Goal: Transaction & Acquisition: Download file/media

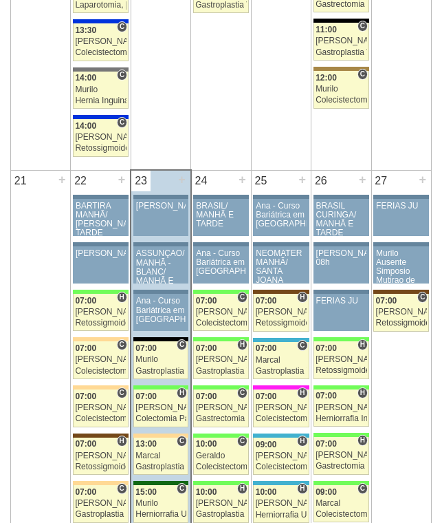
scroll to position [1994, 0]
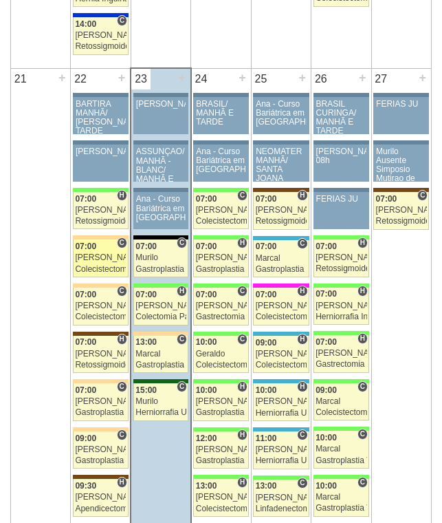
click at [101, 255] on div "Nathan" at bounding box center [100, 257] width 51 height 9
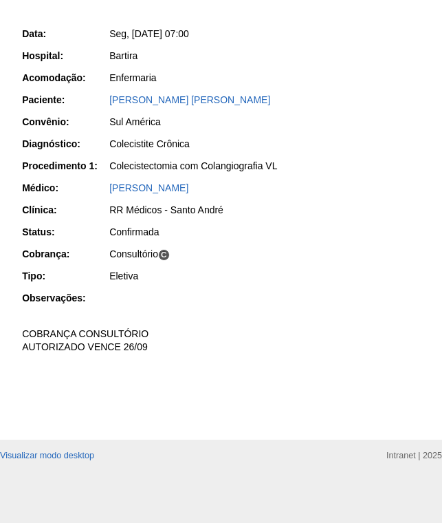
scroll to position [48, 0]
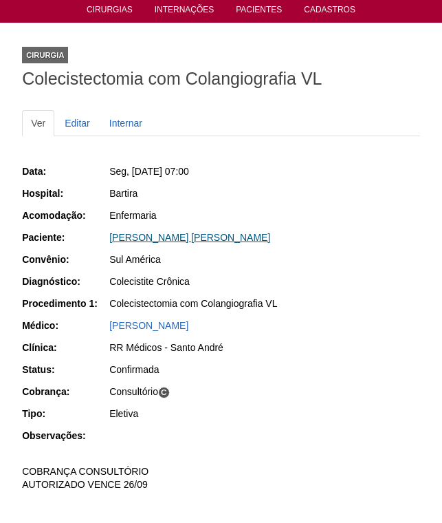
click at [209, 241] on link "GARDENIA ALVES FERREIRA DA CRUZ" at bounding box center [189, 237] width 161 height 11
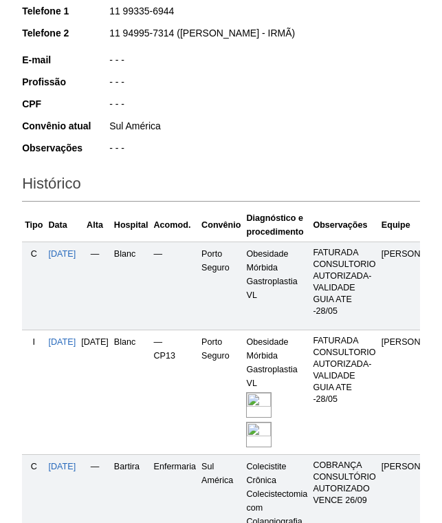
scroll to position [481, 0]
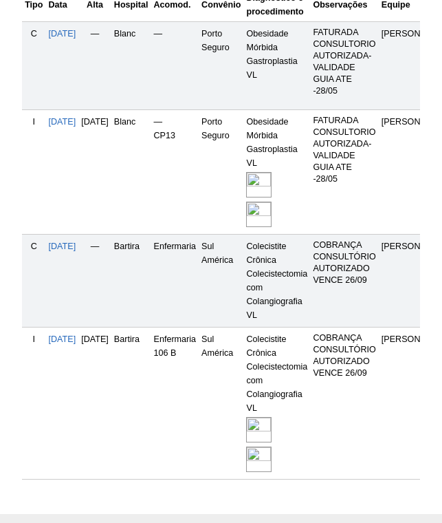
click at [274, 426] on link at bounding box center [260, 429] width 28 height 9
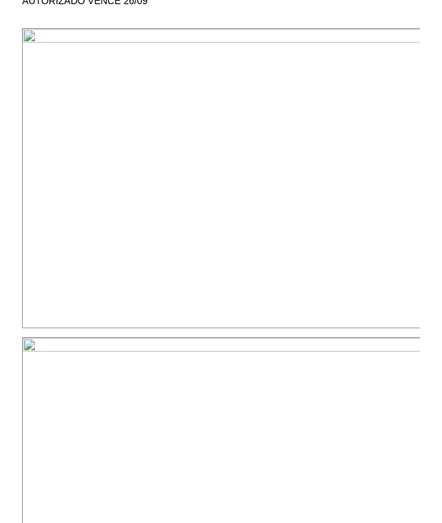
scroll to position [550, 0]
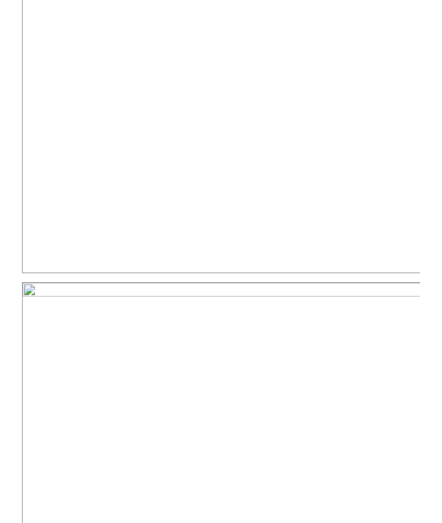
click at [294, 56] on img at bounding box center [221, 123] width 399 height 300
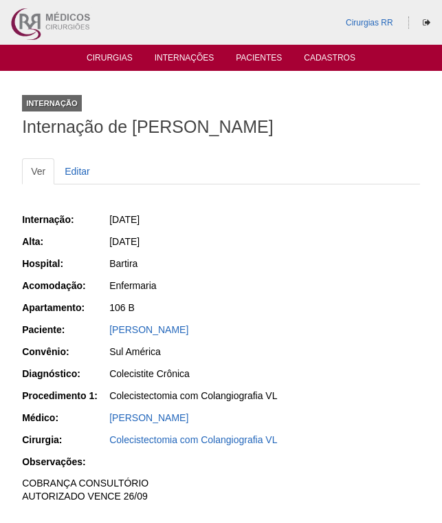
scroll to position [550, 0]
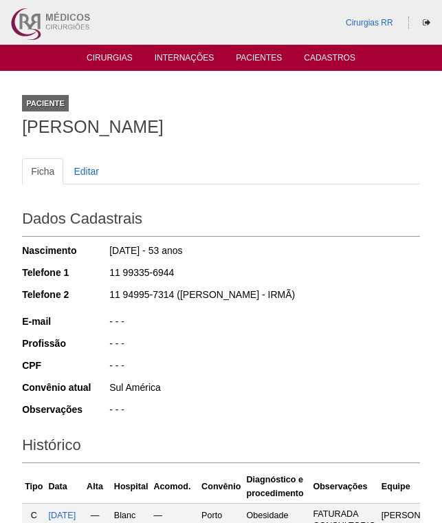
scroll to position [470, 0]
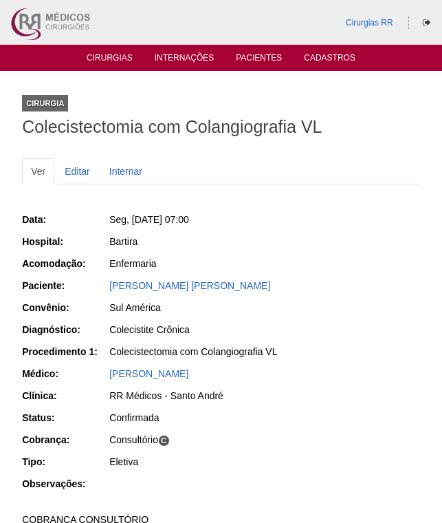
scroll to position [48, 0]
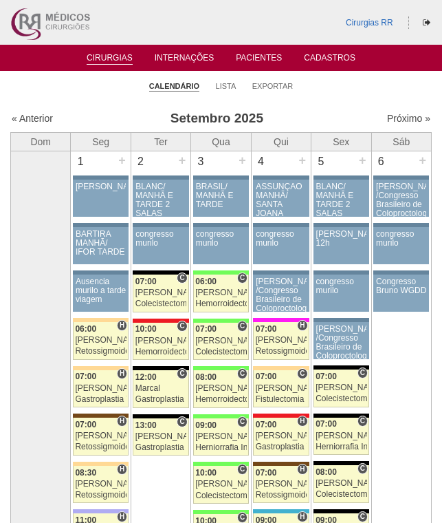
scroll to position [1994, 0]
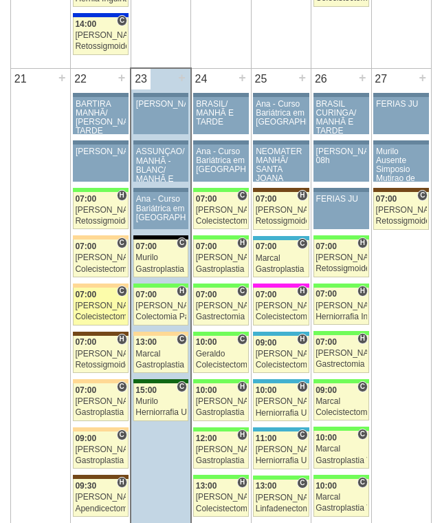
click at [103, 309] on div "[PERSON_NAME]" at bounding box center [100, 305] width 51 height 9
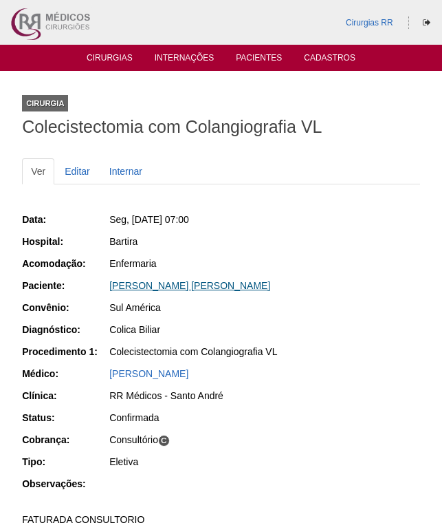
click at [177, 284] on link "Andrea Willik Copola" at bounding box center [189, 285] width 161 height 11
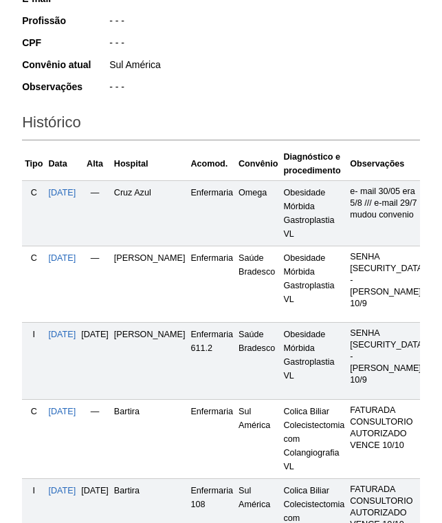
scroll to position [481, 0]
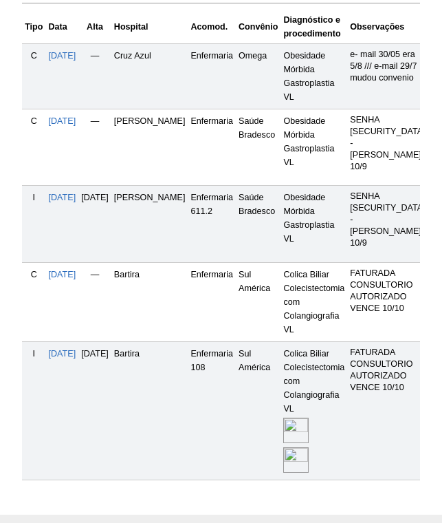
click at [307, 417] on img at bounding box center [295, 429] width 25 height 25
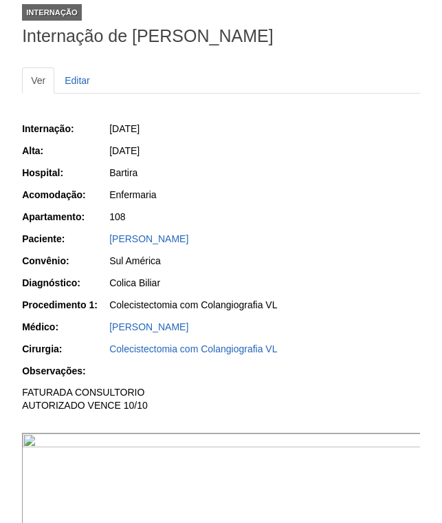
scroll to position [206, 0]
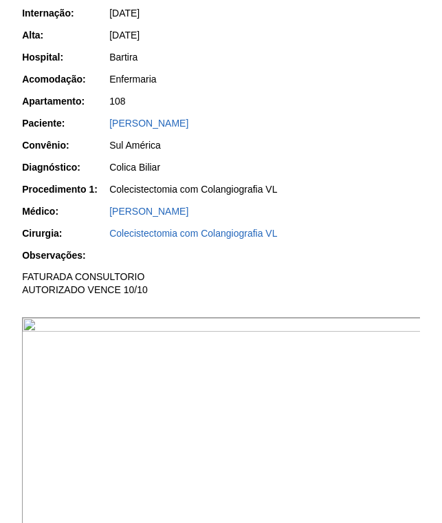
click at [281, 386] on img at bounding box center [221, 467] width 399 height 300
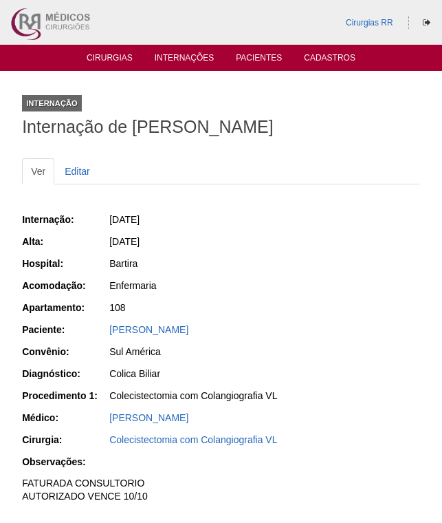
scroll to position [206, 0]
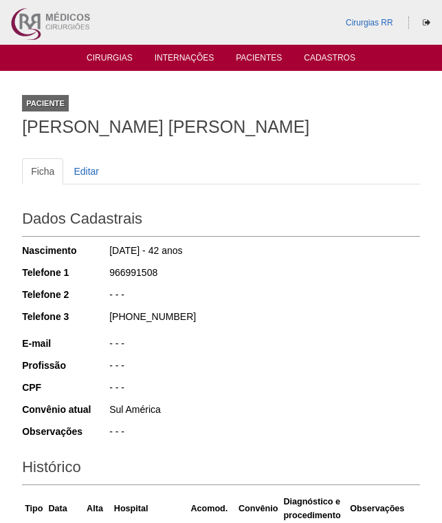
scroll to position [481, 0]
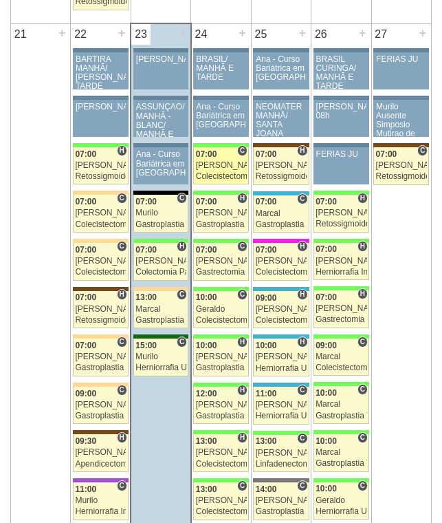
scroll to position [2063, 0]
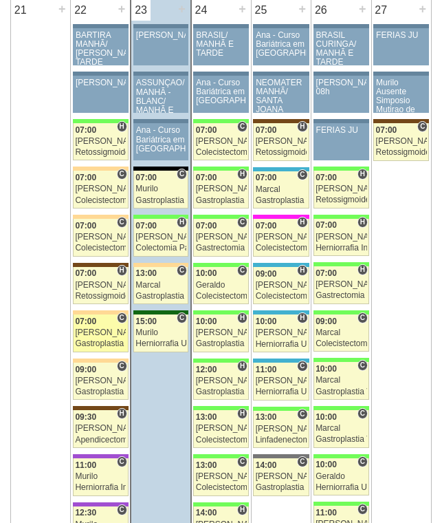
click at [102, 333] on div "[PERSON_NAME]" at bounding box center [100, 332] width 51 height 9
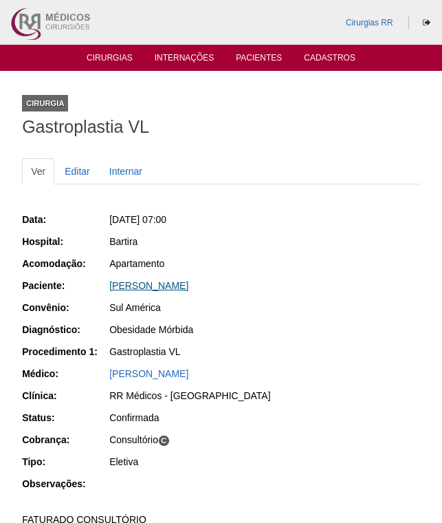
click at [188, 281] on link "[PERSON_NAME]" at bounding box center [148, 285] width 79 height 11
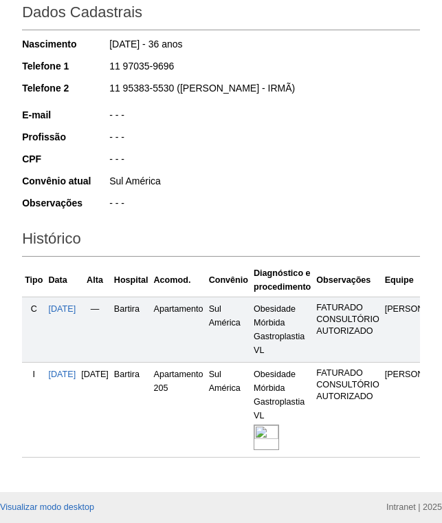
scroll to position [296, 0]
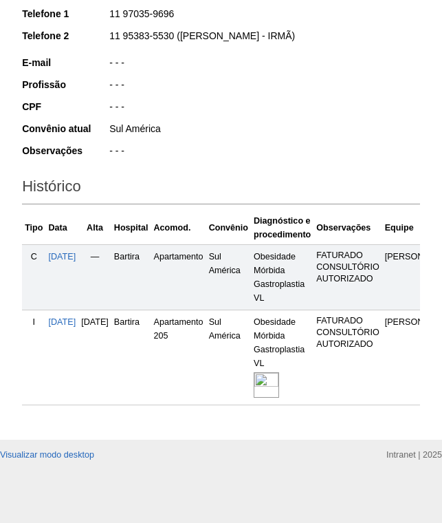
click at [279, 372] on img at bounding box center [266, 384] width 25 height 25
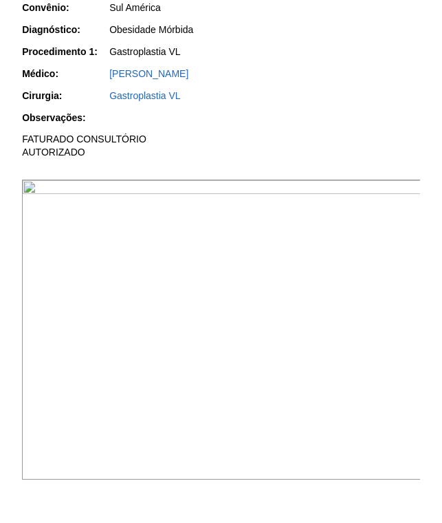
scroll to position [413, 0]
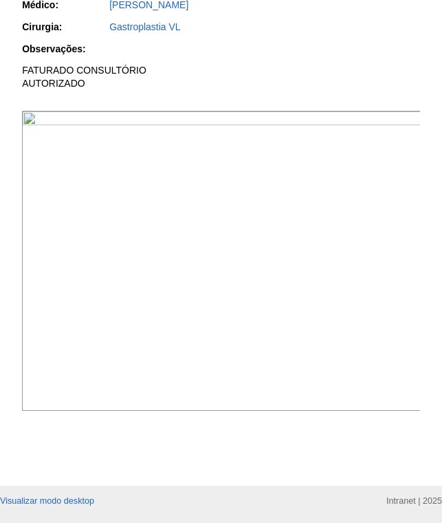
click at [276, 171] on img at bounding box center [221, 261] width 399 height 300
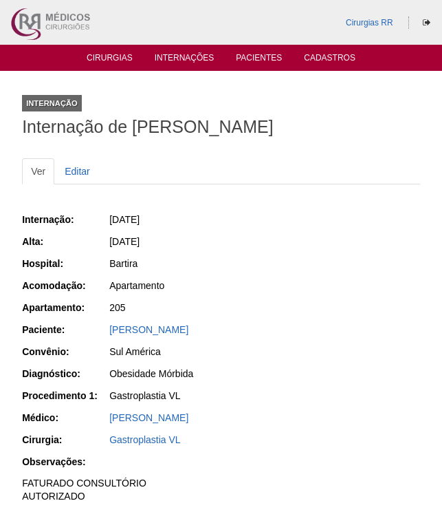
scroll to position [411, 0]
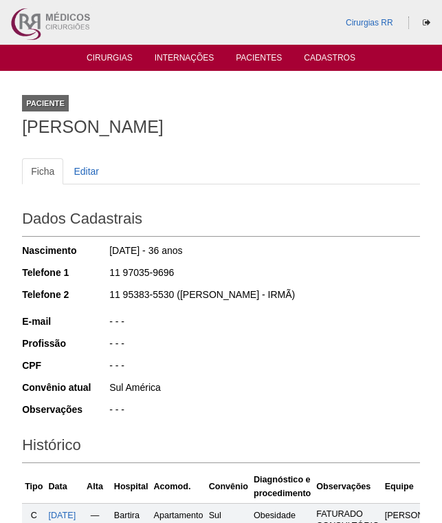
scroll to position [295, 0]
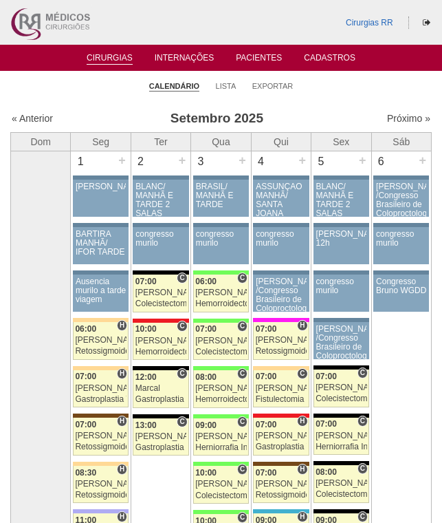
scroll to position [2059, 0]
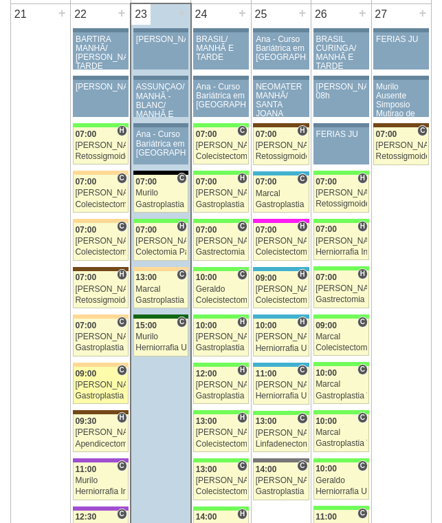
click at [97, 381] on div "[PERSON_NAME]" at bounding box center [100, 384] width 51 height 9
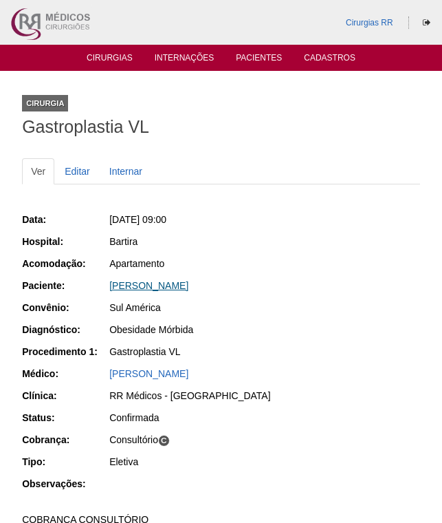
click at [163, 285] on link "EDSON DA SILVA PEDRO" at bounding box center [148, 285] width 79 height 11
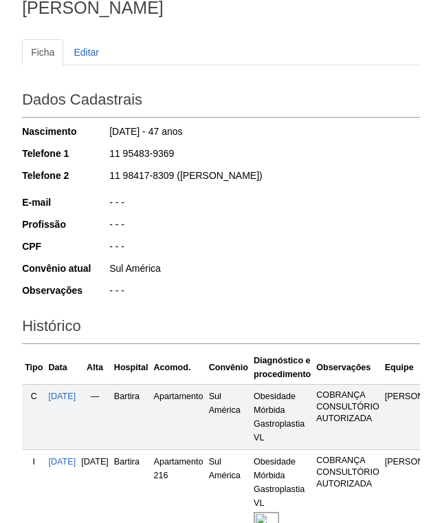
scroll to position [275, 0]
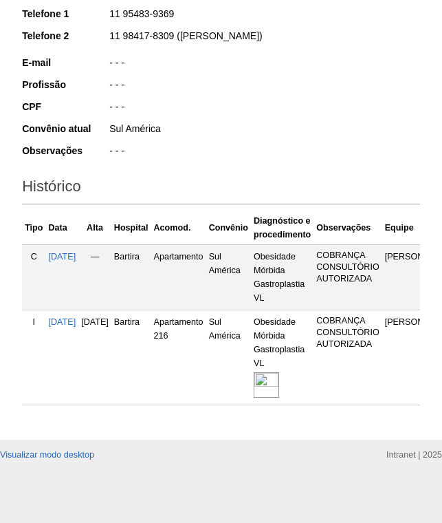
click at [279, 395] on img at bounding box center [266, 384] width 25 height 25
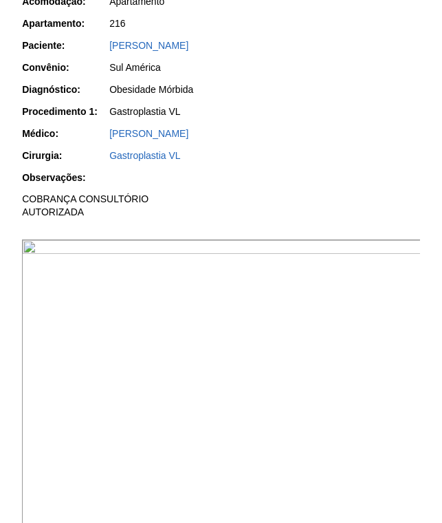
scroll to position [206, 0]
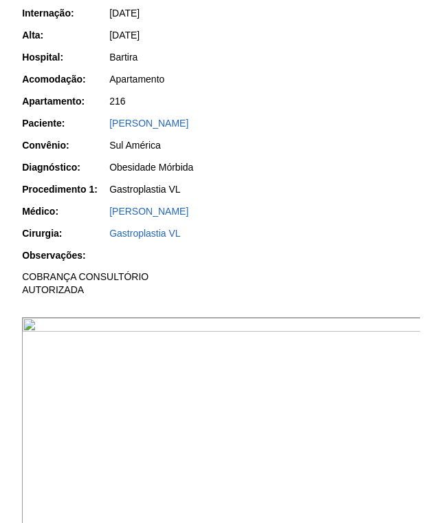
click at [300, 384] on img at bounding box center [221, 467] width 399 height 300
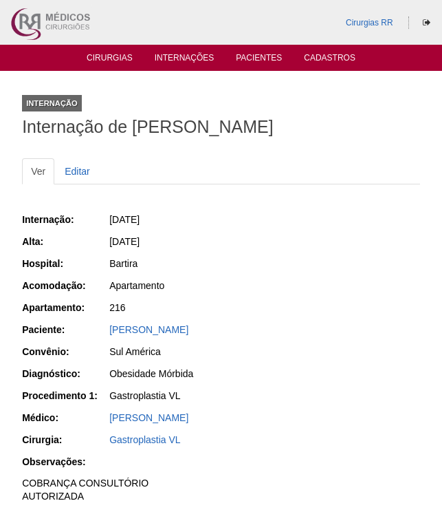
scroll to position [206, 0]
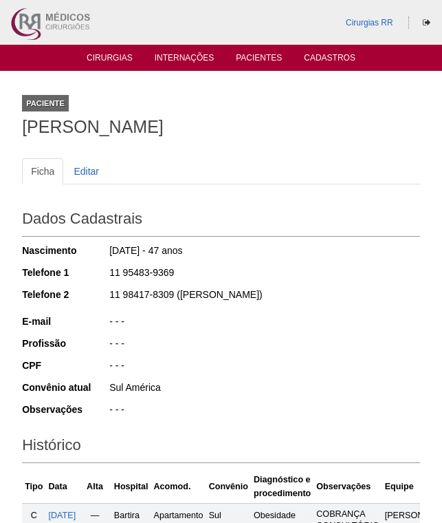
scroll to position [274, 0]
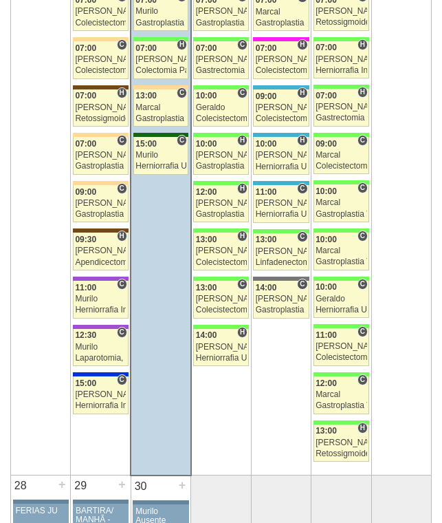
scroll to position [2265, 0]
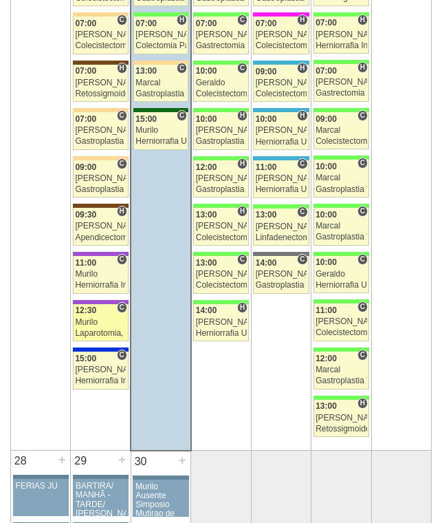
click at [102, 318] on div "Murilo" at bounding box center [100, 322] width 51 height 9
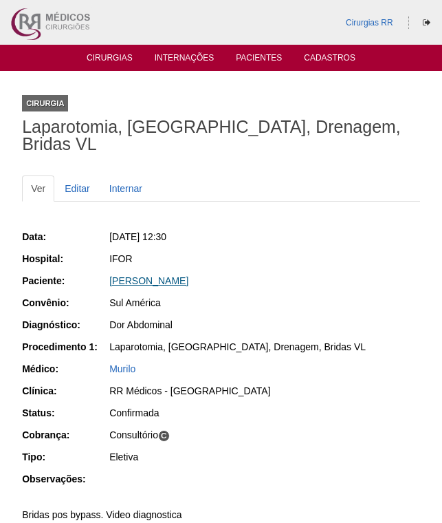
click at [164, 275] on link "[PERSON_NAME]" at bounding box center [148, 280] width 79 height 11
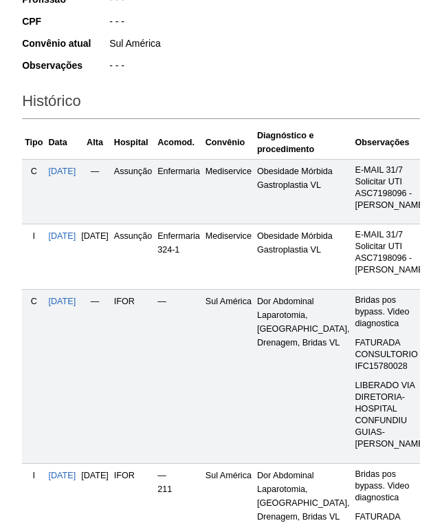
scroll to position [550, 0]
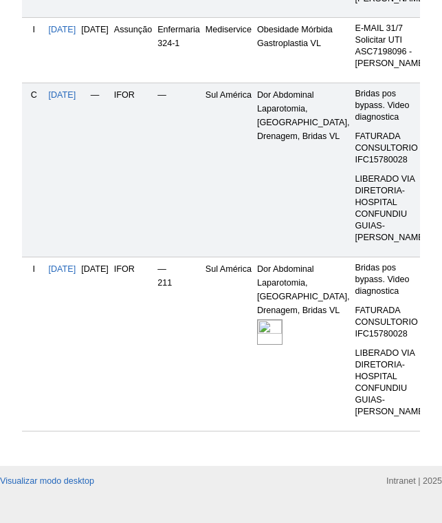
click at [283, 344] on img at bounding box center [269, 331] width 25 height 25
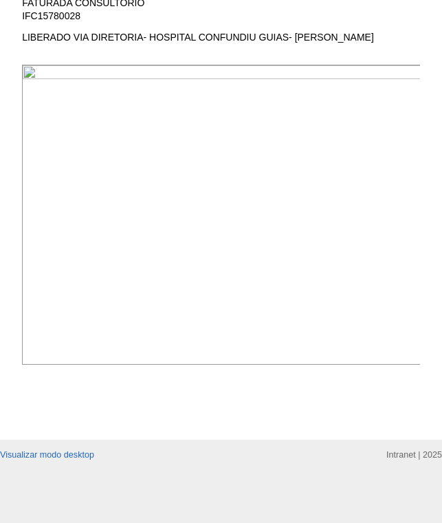
scroll to position [413, 0]
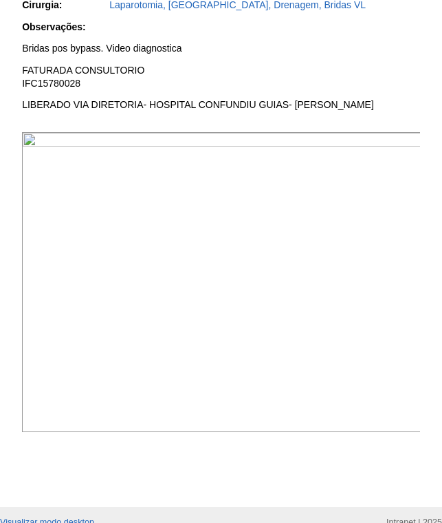
click at [295, 208] on img at bounding box center [221, 282] width 399 height 300
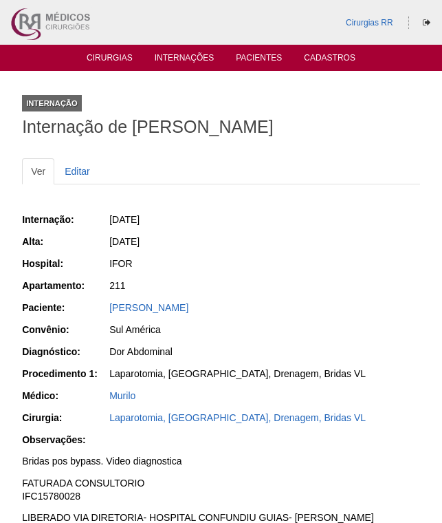
scroll to position [411, 0]
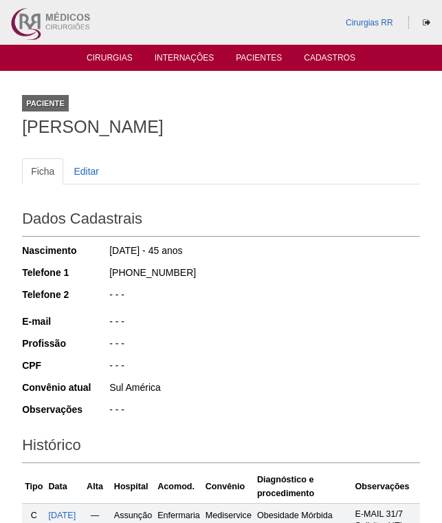
scroll to position [550, 0]
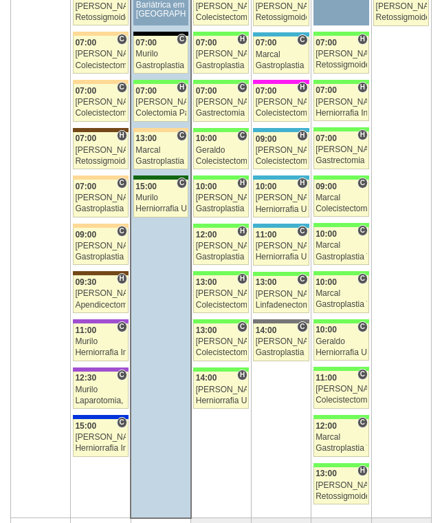
scroll to position [2265, 0]
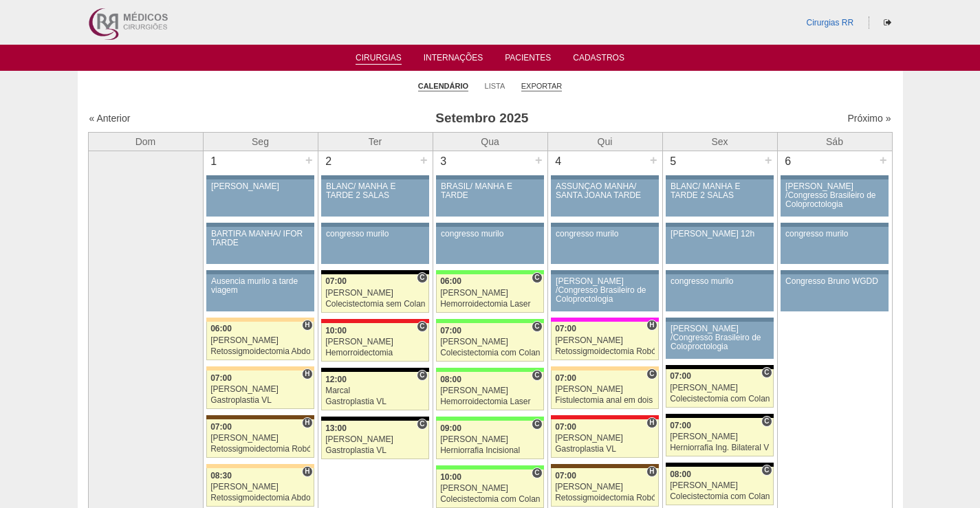
click at [535, 84] on link "Exportar" at bounding box center [541, 86] width 41 height 10
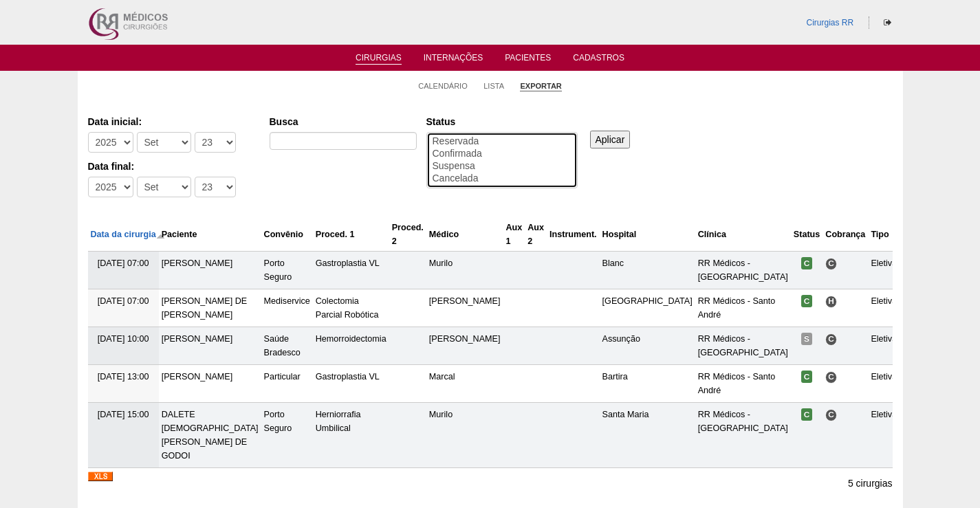
select select "conf"
click at [466, 157] on option "Confirmada" at bounding box center [502, 154] width 142 height 12
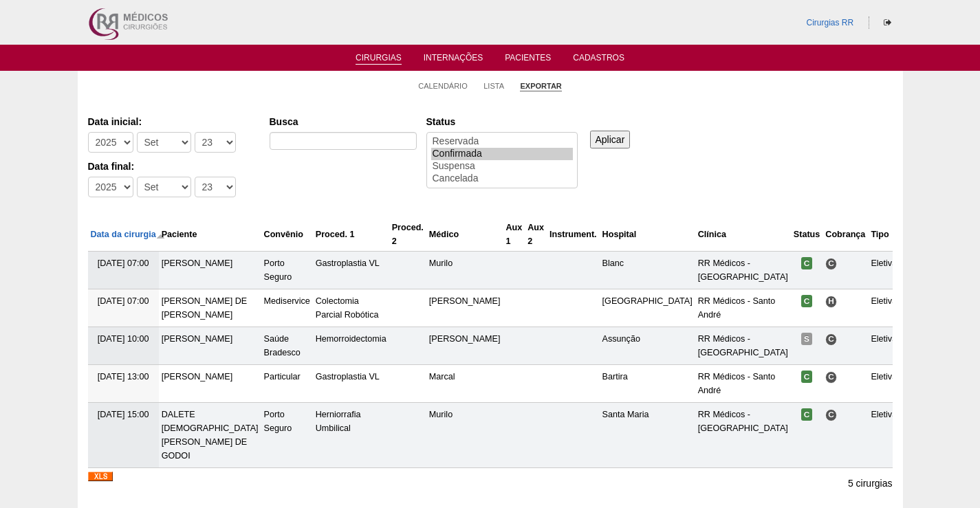
click at [615, 138] on input "Aplicar" at bounding box center [610, 140] width 41 height 18
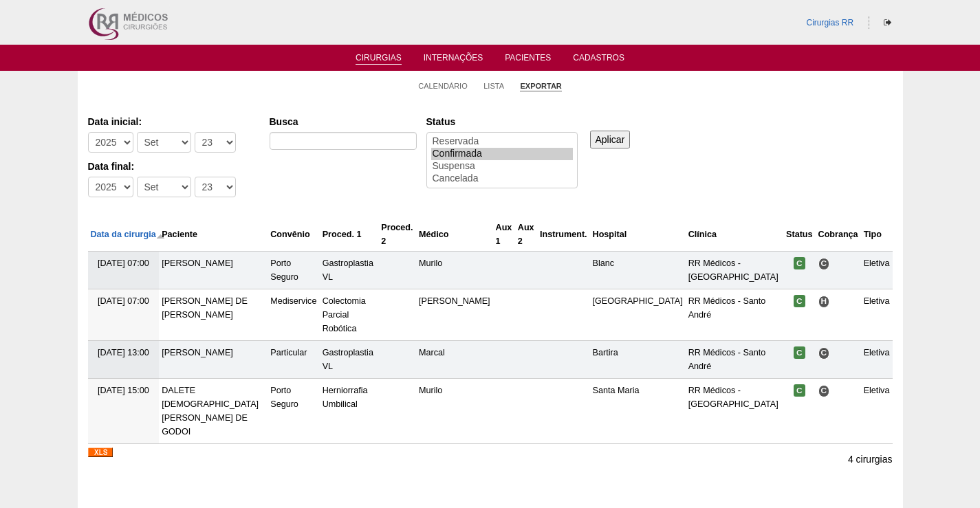
click at [107, 448] on img at bounding box center [100, 453] width 25 height 10
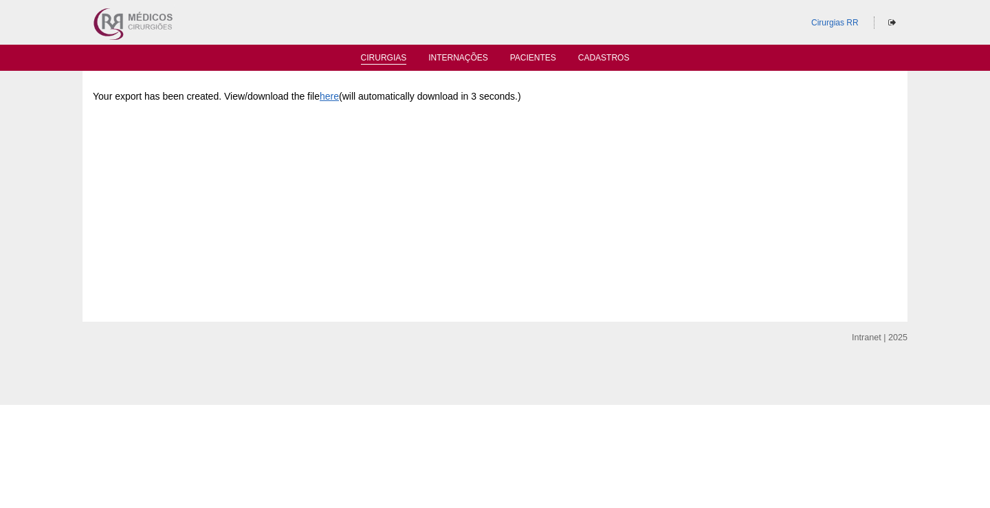
click at [399, 54] on link "Cirurgias" at bounding box center [384, 59] width 46 height 12
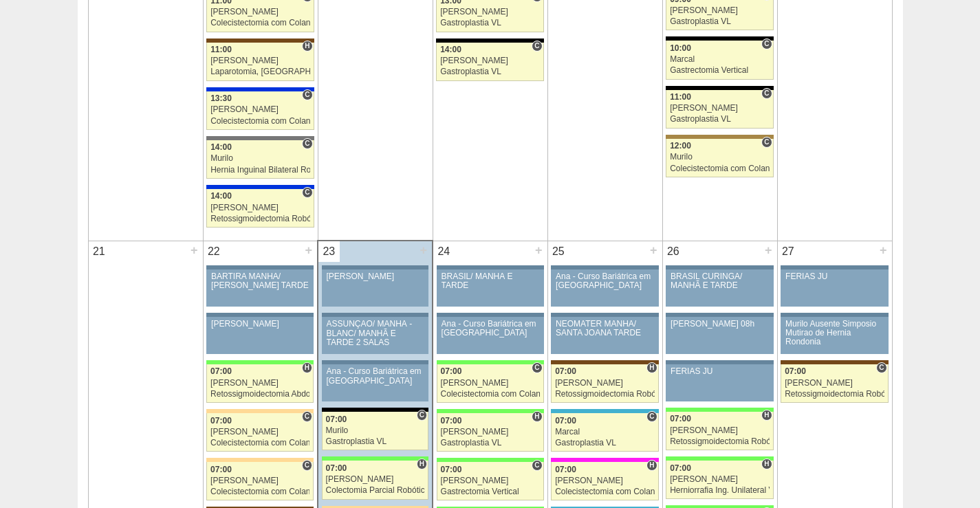
scroll to position [2063, 0]
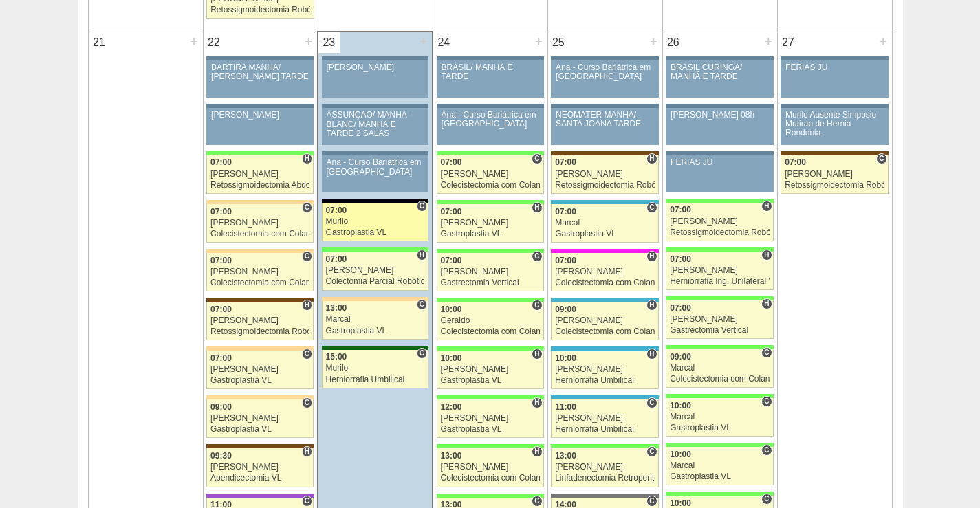
click at [385, 223] on div "Murilo" at bounding box center [375, 221] width 99 height 9
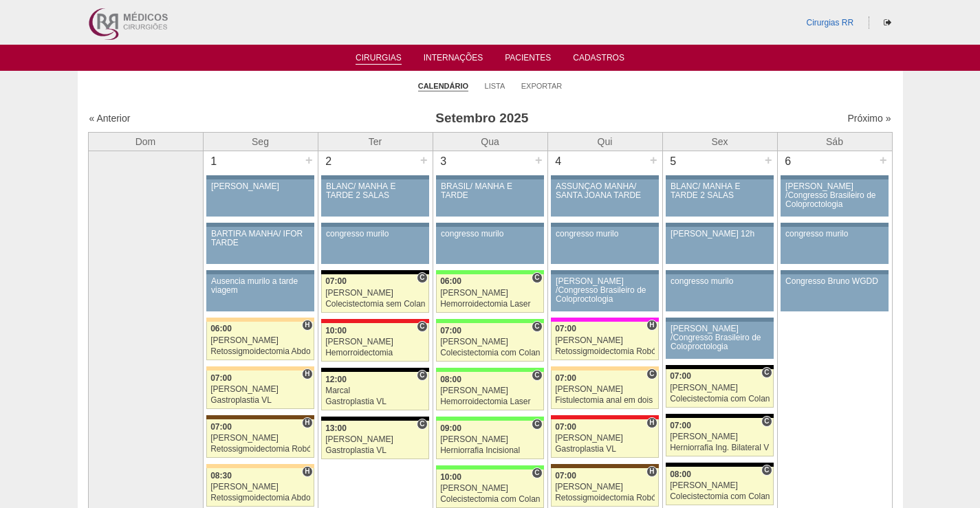
scroll to position [2063, 0]
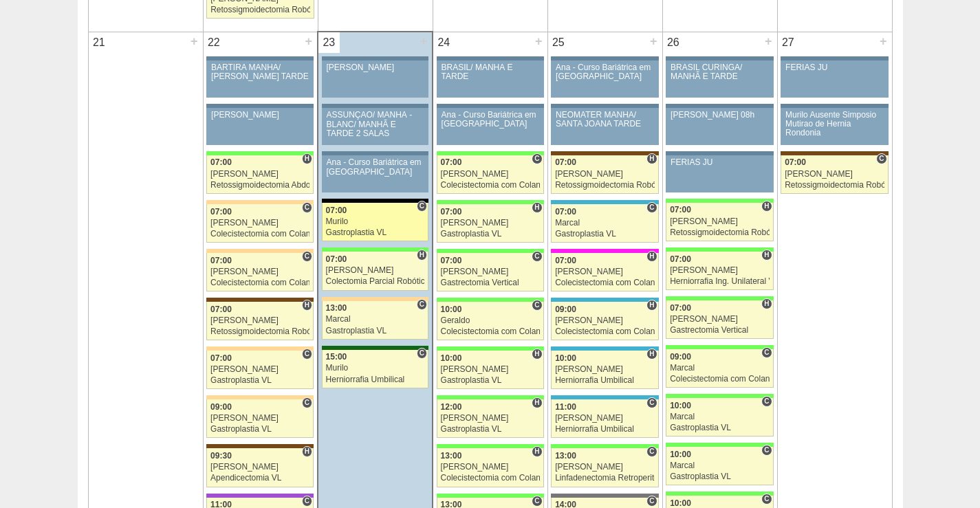
click at [386, 215] on div "07:00" at bounding box center [375, 210] width 99 height 9
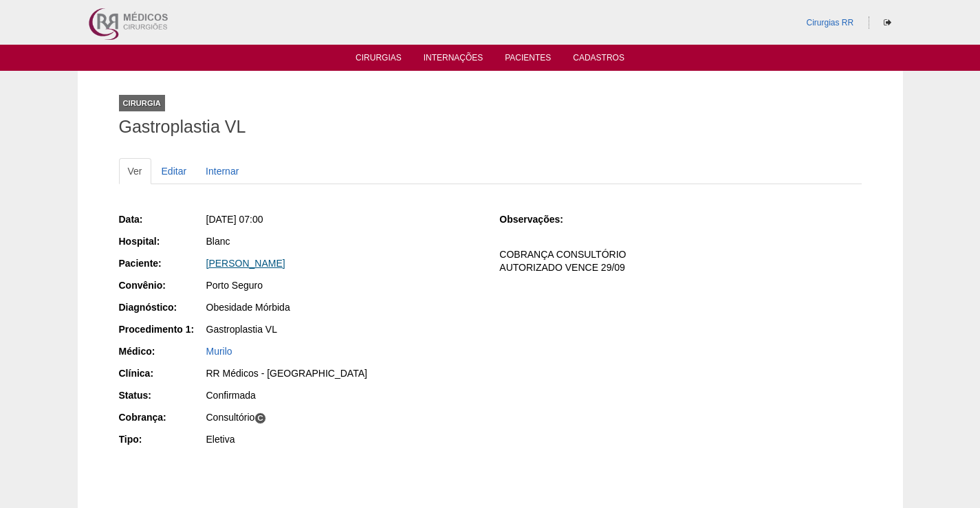
click at [260, 265] on link "[PERSON_NAME]" at bounding box center [245, 263] width 79 height 11
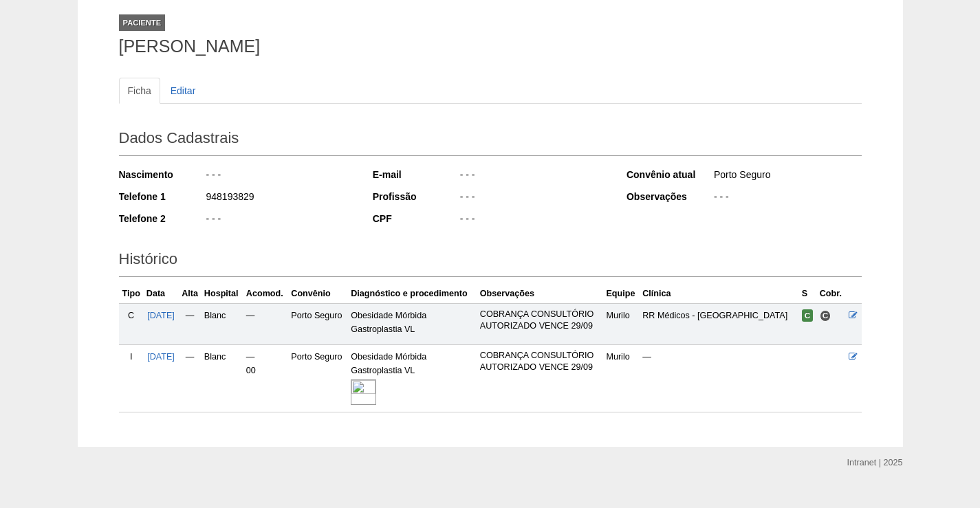
scroll to position [102, 0]
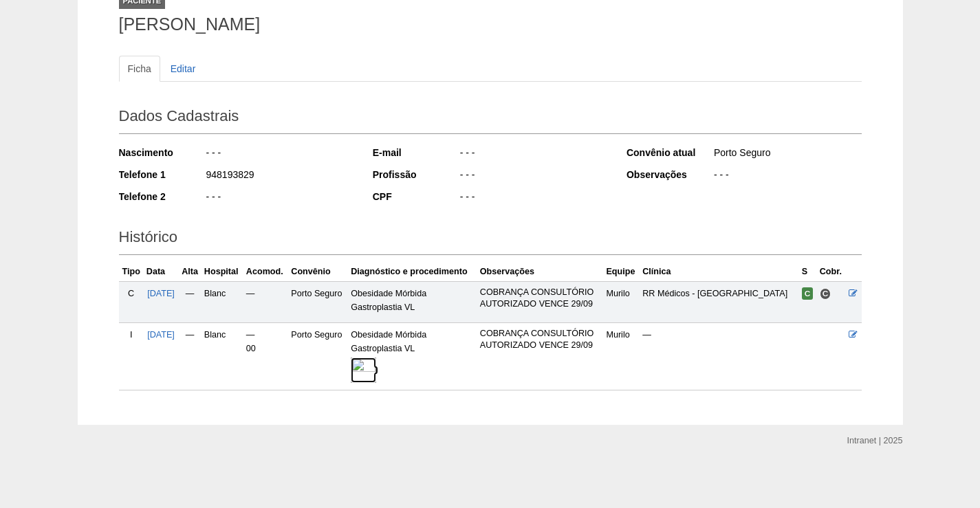
drag, startPoint x: 378, startPoint y: 373, endPoint x: 371, endPoint y: 343, distance: 30.4
click at [376, 372] on img at bounding box center [363, 370] width 25 height 25
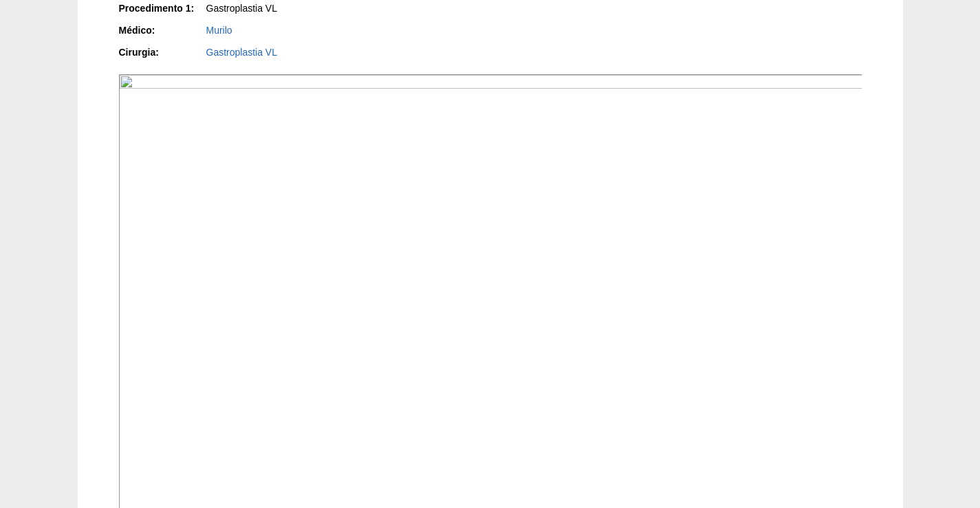
scroll to position [344, 0]
click at [691, 166] on img at bounding box center [491, 353] width 744 height 558
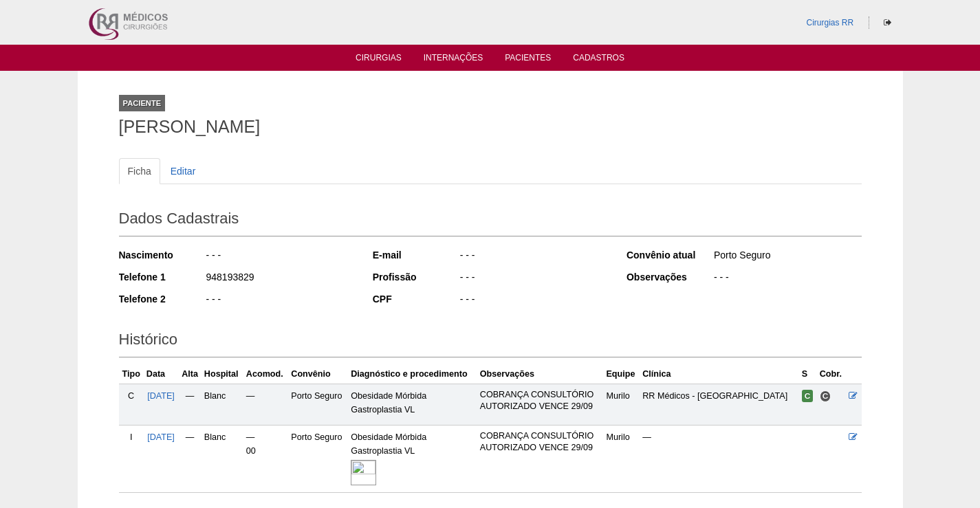
scroll to position [98, 0]
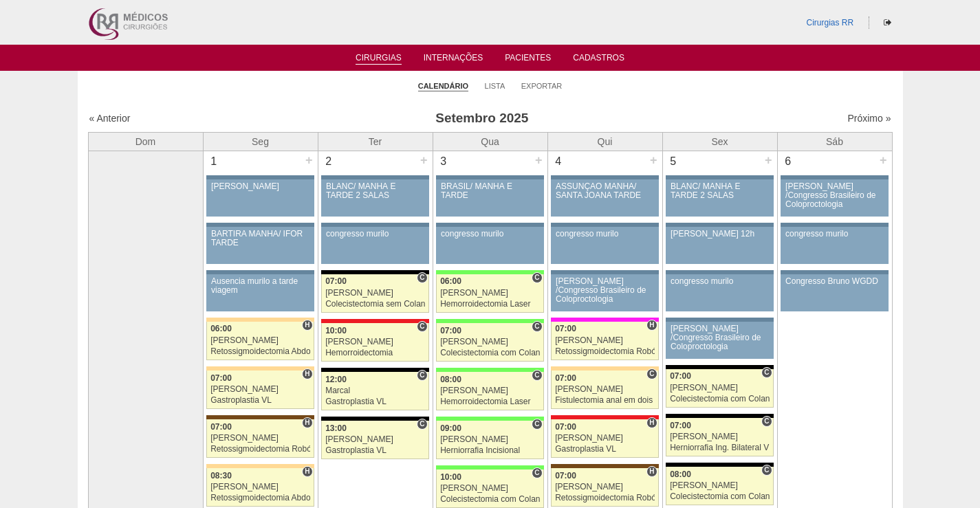
scroll to position [2063, 0]
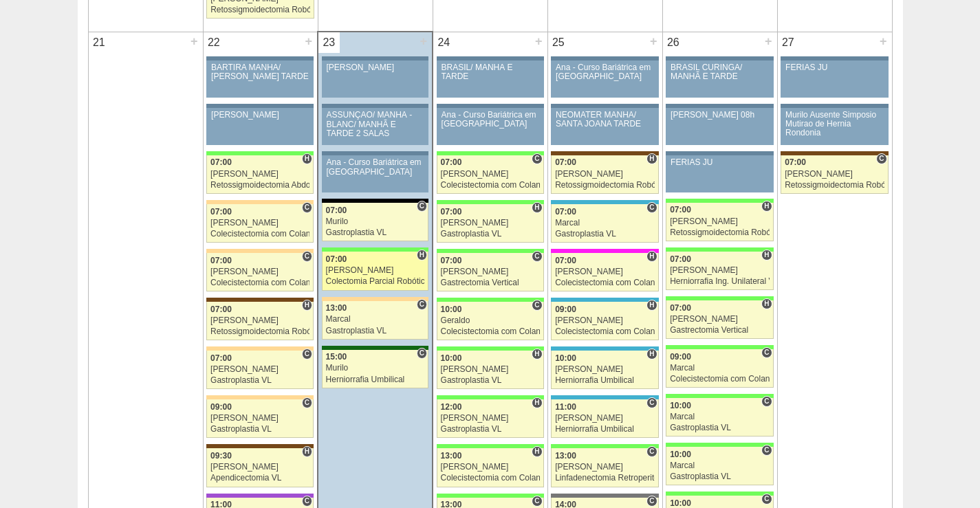
click at [375, 267] on div "[PERSON_NAME]" at bounding box center [375, 270] width 99 height 9
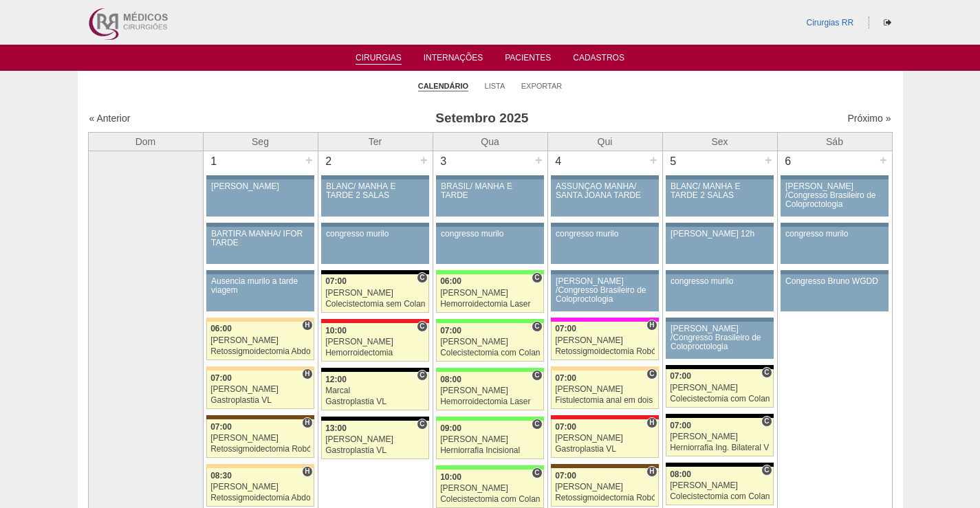
scroll to position [2063, 0]
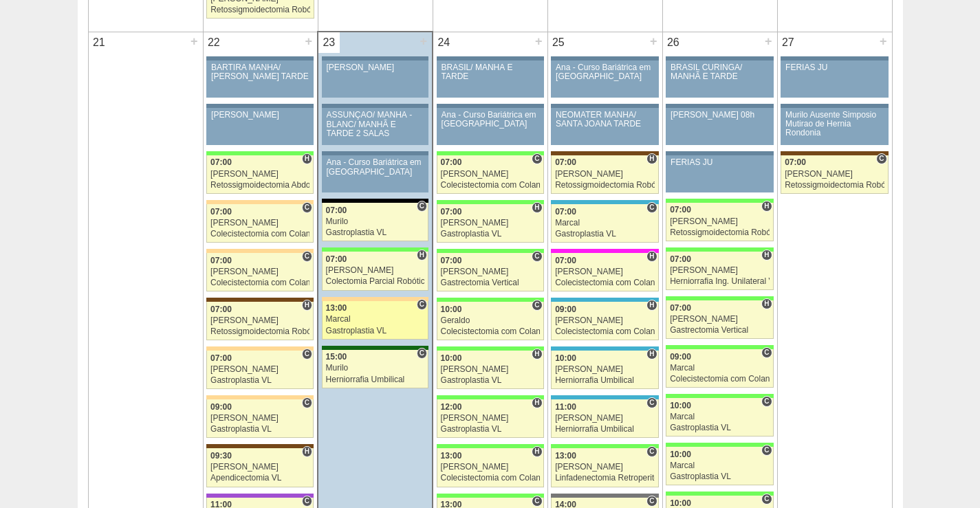
click at [372, 310] on div "13:00" at bounding box center [375, 308] width 99 height 9
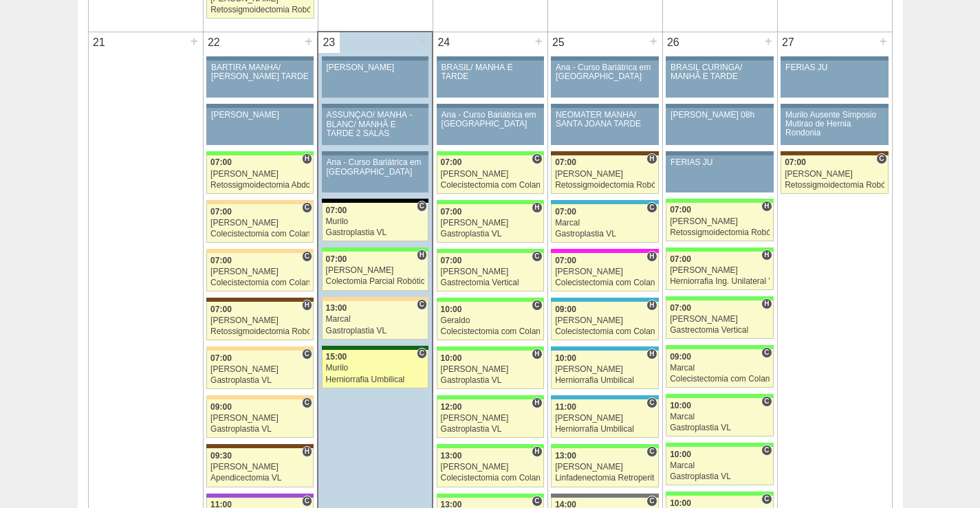
scroll to position [2063, 0]
click at [370, 359] on div "15:00" at bounding box center [375, 357] width 99 height 9
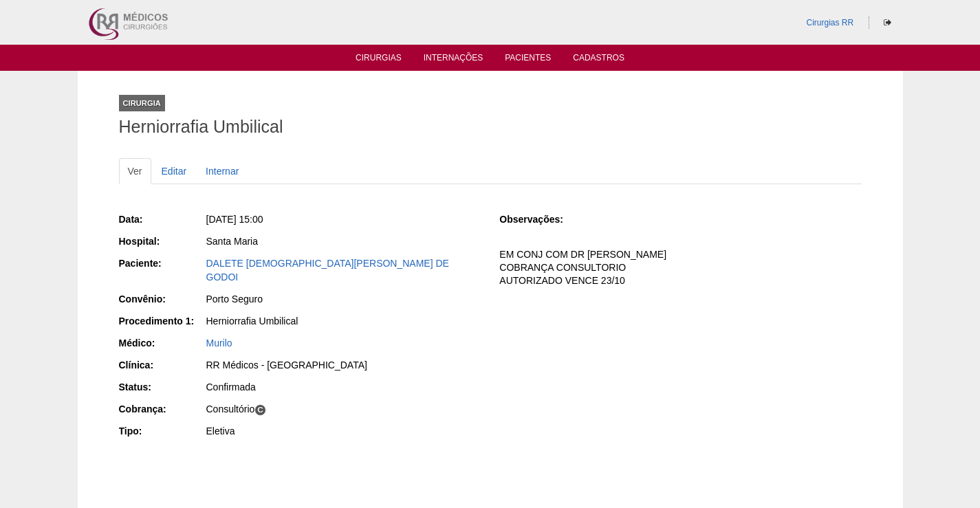
click at [262, 314] on div "Herniorrafia Umbilical" at bounding box center [343, 321] width 274 height 14
click at [267, 263] on link "DALETE CRISTIANE CRUZ DE GODOI" at bounding box center [327, 270] width 243 height 25
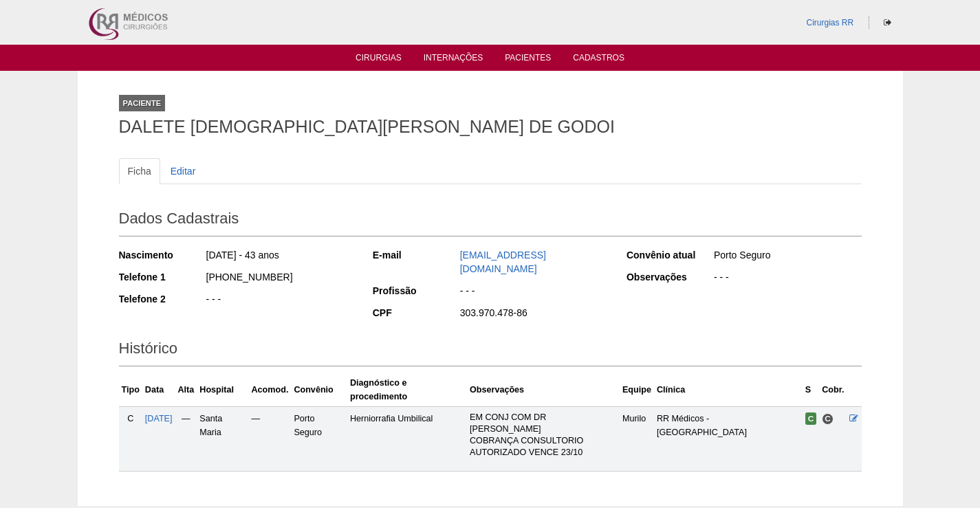
scroll to position [47, 0]
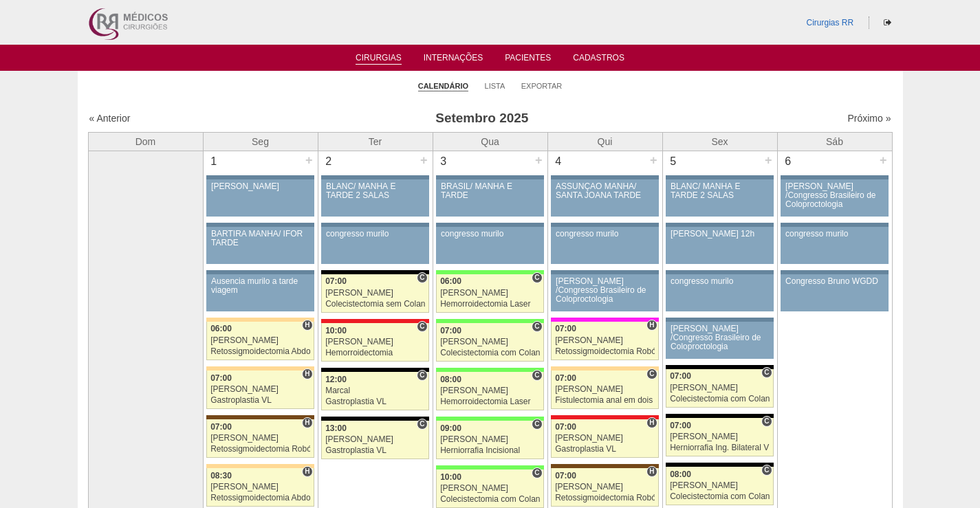
scroll to position [2063, 0]
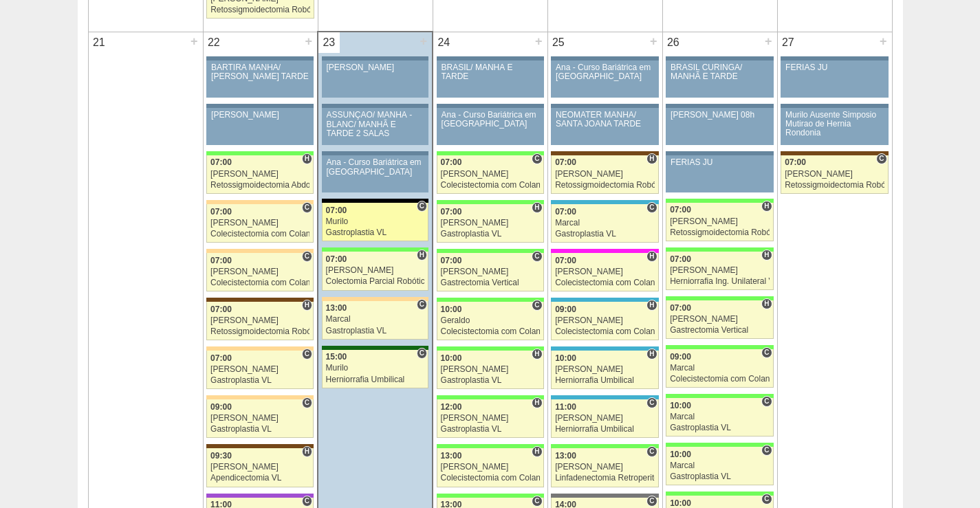
click at [382, 221] on div "Murilo" at bounding box center [375, 221] width 99 height 9
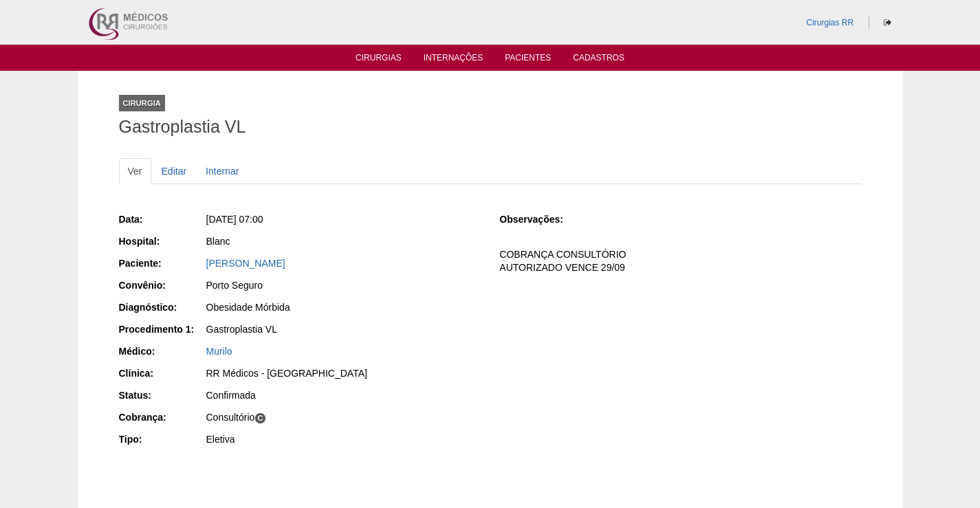
drag, startPoint x: 376, startPoint y: 261, endPoint x: 191, endPoint y: 261, distance: 185.0
click at [184, 260] on div "Paciente: [PERSON_NAME]" at bounding box center [300, 264] width 362 height 17
copy div "Paciente: [PERSON_NAME]"
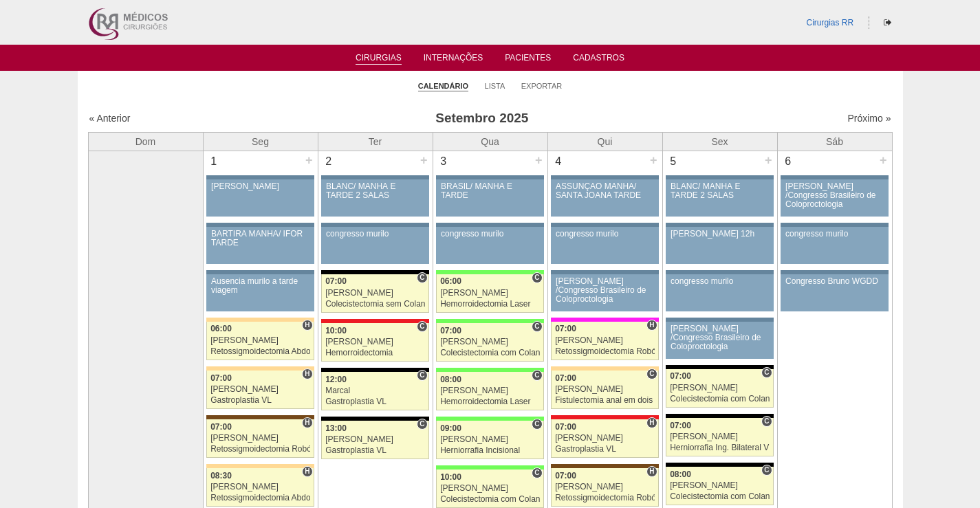
scroll to position [2063, 0]
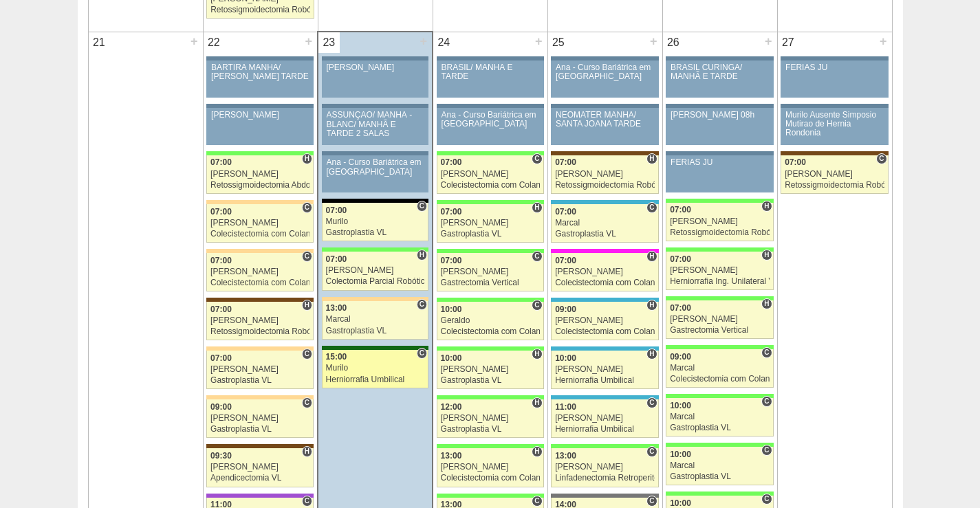
click at [375, 368] on div "Murilo" at bounding box center [375, 368] width 99 height 9
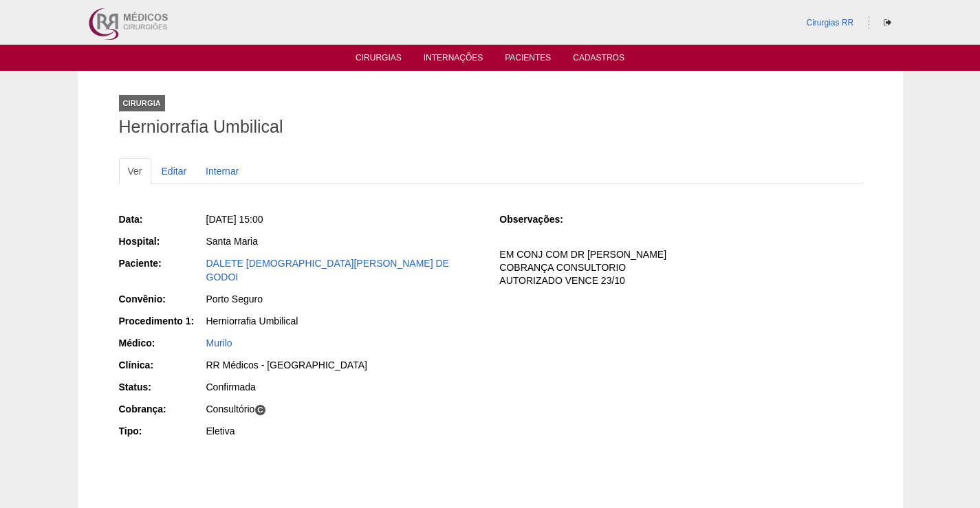
drag, startPoint x: 387, startPoint y: 259, endPoint x: 400, endPoint y: 347, distance: 88.3
click at [176, 261] on div "Paciente: [PERSON_NAME][DEMOGRAPHIC_DATA]" at bounding box center [300, 271] width 362 height 31
copy div "Paciente: [PERSON_NAME][DEMOGRAPHIC_DATA] DE GODOI"
